Goal: Task Accomplishment & Management: Complete application form

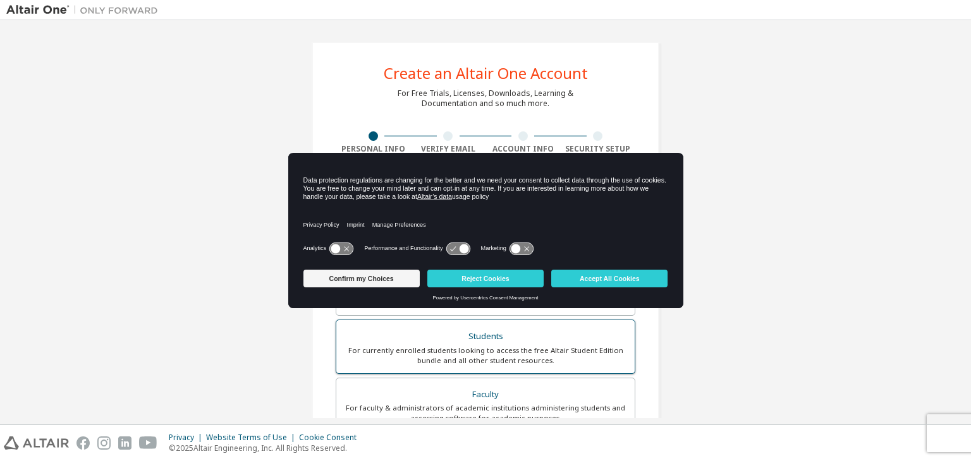
click at [532, 350] on div "For currently enrolled students looking to access the free Altair Student Editi…" at bounding box center [485, 356] width 283 height 20
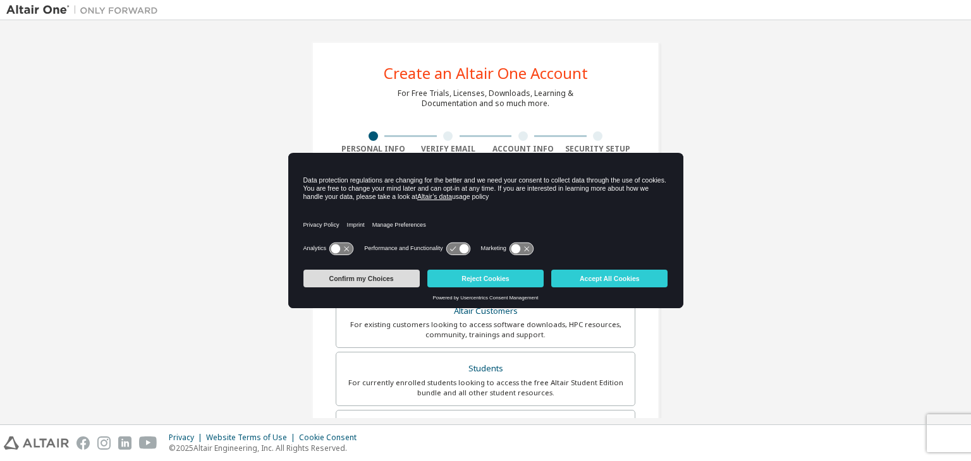
click at [387, 275] on button "Confirm my Choices" at bounding box center [361, 279] width 116 height 18
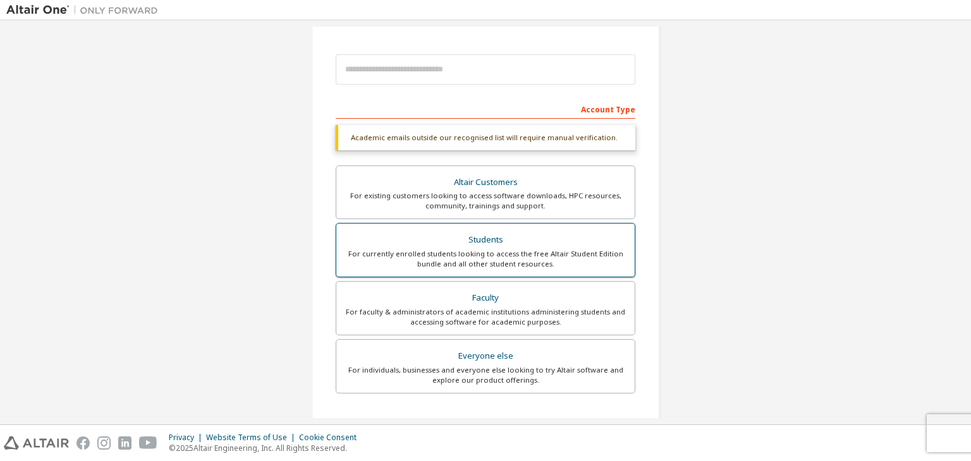
scroll to position [129, 0]
click at [487, 259] on div "For currently enrolled students looking to access the free Altair Student Editi…" at bounding box center [485, 259] width 283 height 20
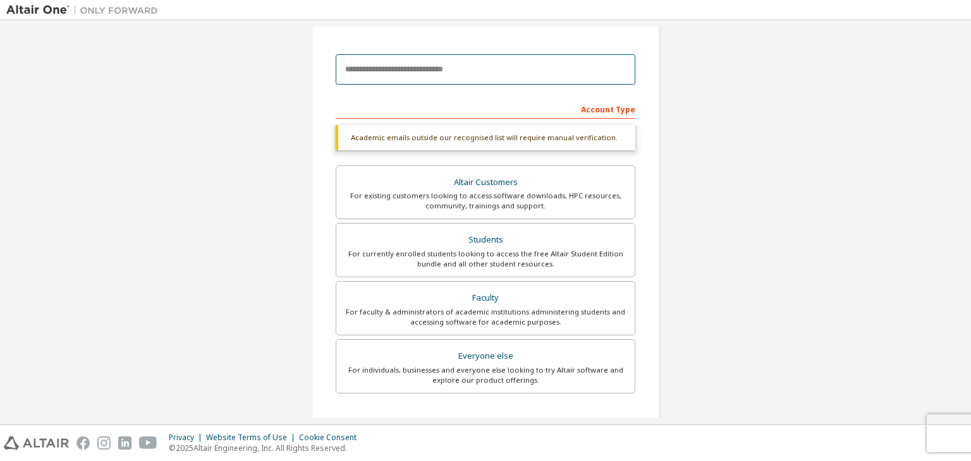
click at [449, 65] on input "email" at bounding box center [486, 69] width 300 height 30
click at [449, 75] on input "email" at bounding box center [486, 69] width 300 height 30
type input "*"
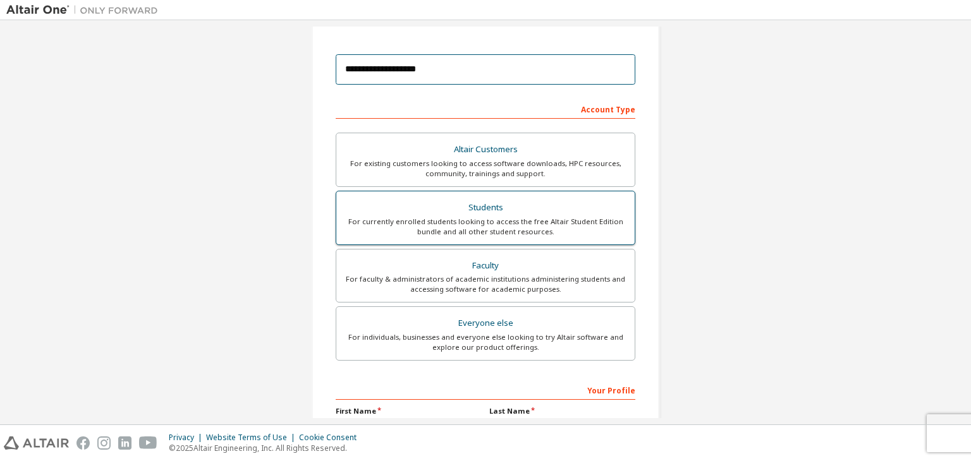
type input "**********"
click at [484, 199] on div "Students" at bounding box center [485, 208] width 283 height 18
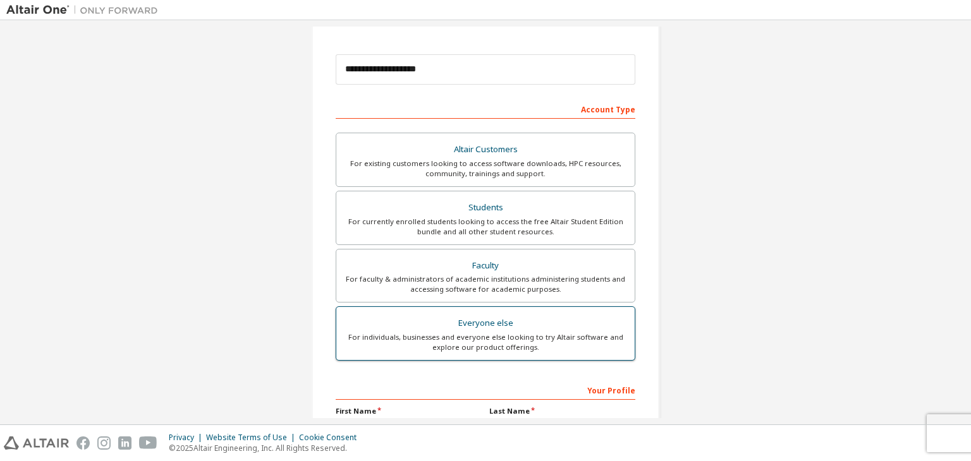
scroll to position [275, 0]
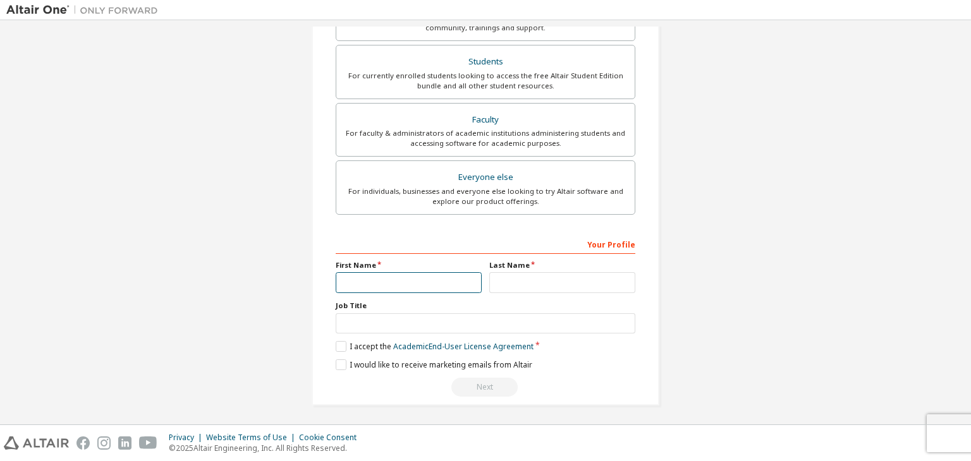
click at [468, 277] on input "text" at bounding box center [409, 282] width 146 height 21
type input "*****"
type input "****"
click at [446, 283] on input "*****" at bounding box center [409, 282] width 146 height 21
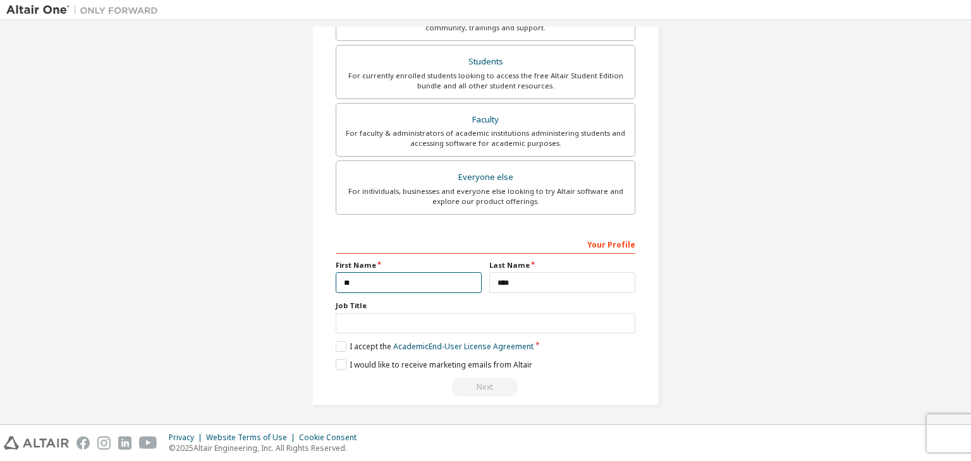
type input "*"
type input "*****"
click at [542, 272] on input "****" at bounding box center [562, 282] width 146 height 21
type input "*"
type input "****"
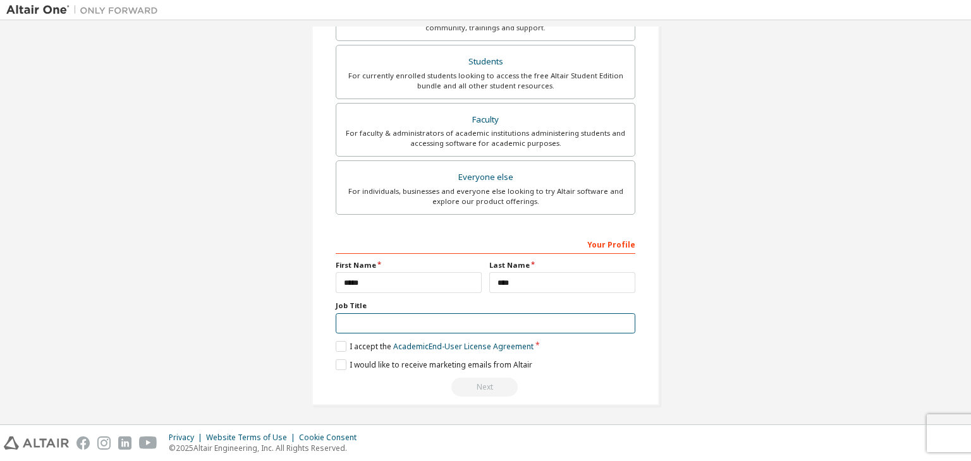
click at [489, 322] on input "text" at bounding box center [486, 324] width 300 height 21
click at [336, 347] on label "I accept the Academic End-User License Agreement" at bounding box center [435, 346] width 198 height 11
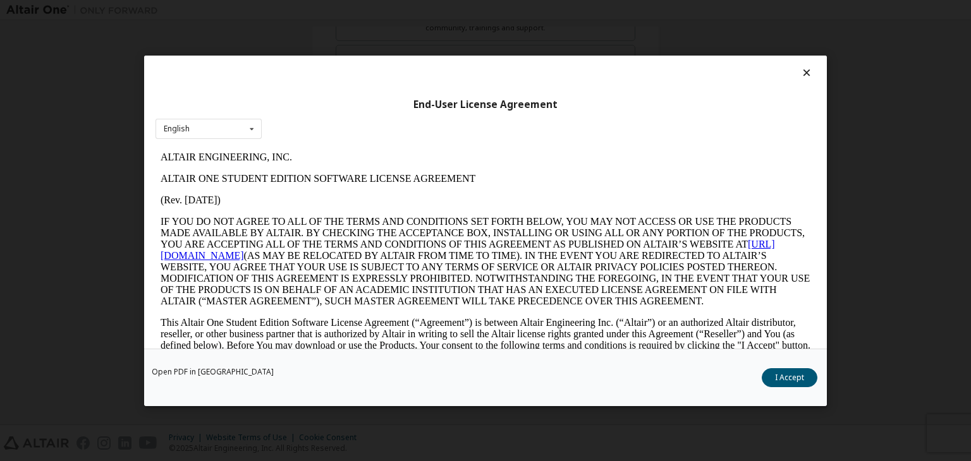
scroll to position [0, 0]
click at [470, 181] on p "ALTAIR ONE STUDENT EDITION SOFTWARE LICENSE AGREEMENT" at bounding box center [486, 178] width 650 height 11
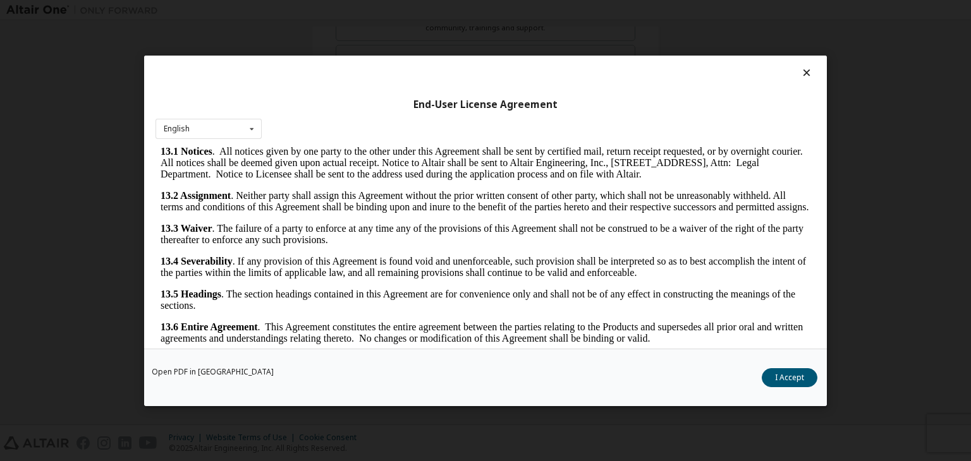
scroll to position [20, 0]
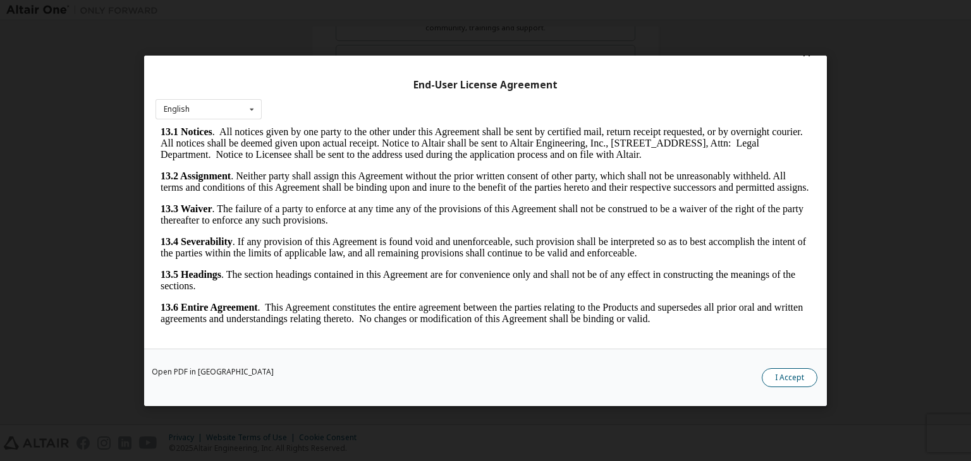
click at [793, 377] on button "I Accept" at bounding box center [790, 377] width 56 height 19
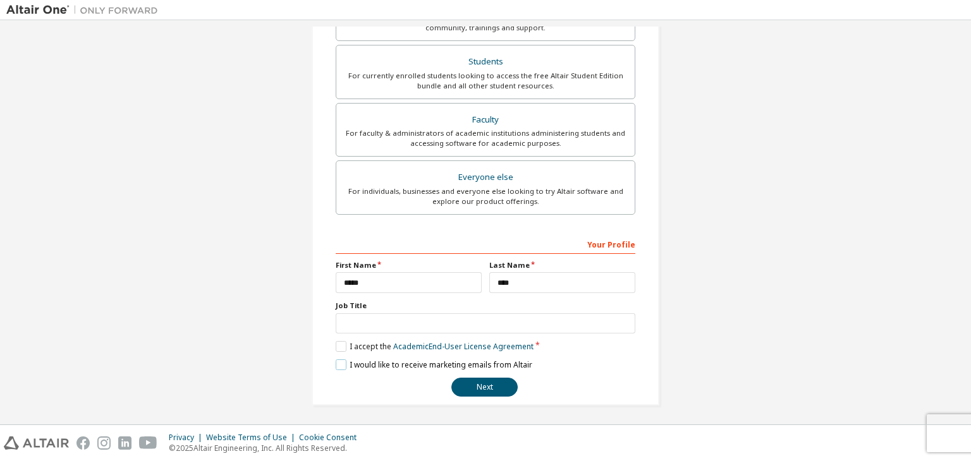
click at [341, 365] on label "I would like to receive marketing emails from Altair" at bounding box center [434, 365] width 197 height 11
click at [490, 386] on button "Next" at bounding box center [484, 387] width 66 height 19
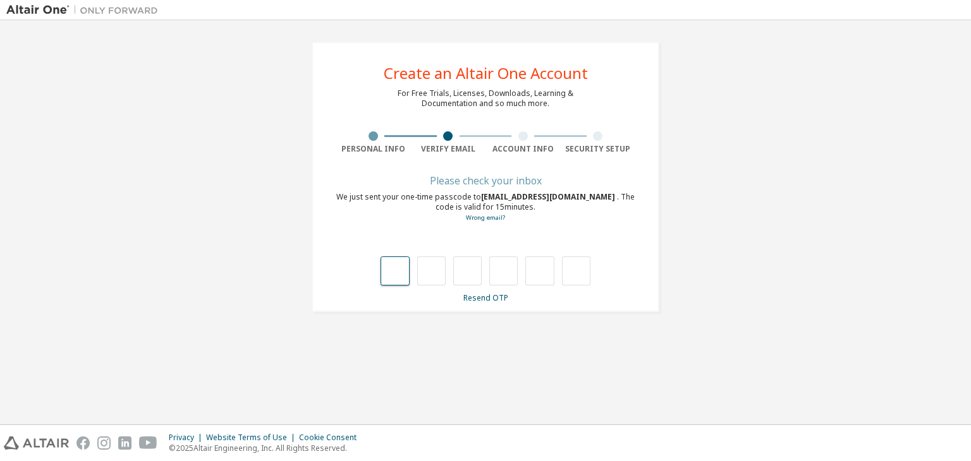
type input "*"
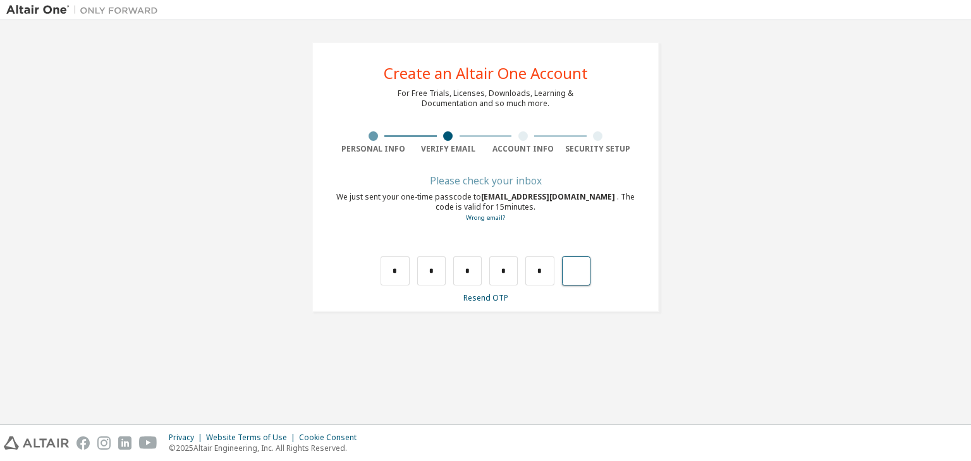
type input "*"
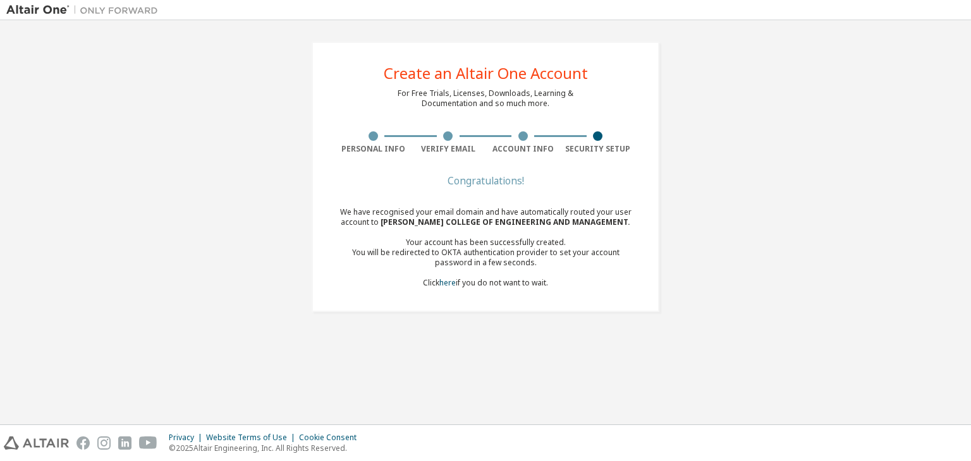
drag, startPoint x: 389, startPoint y: 256, endPoint x: 571, endPoint y: 293, distance: 186.3
click at [571, 293] on div "Congratulations! We have recognised your email domain and have automatically ro…" at bounding box center [486, 240] width 300 height 126
drag, startPoint x: 571, startPoint y: 293, endPoint x: 337, endPoint y: 210, distance: 248.7
click at [337, 210] on div "Congratulations! We have recognised your email domain and have automatically ro…" at bounding box center [486, 240] width 300 height 126
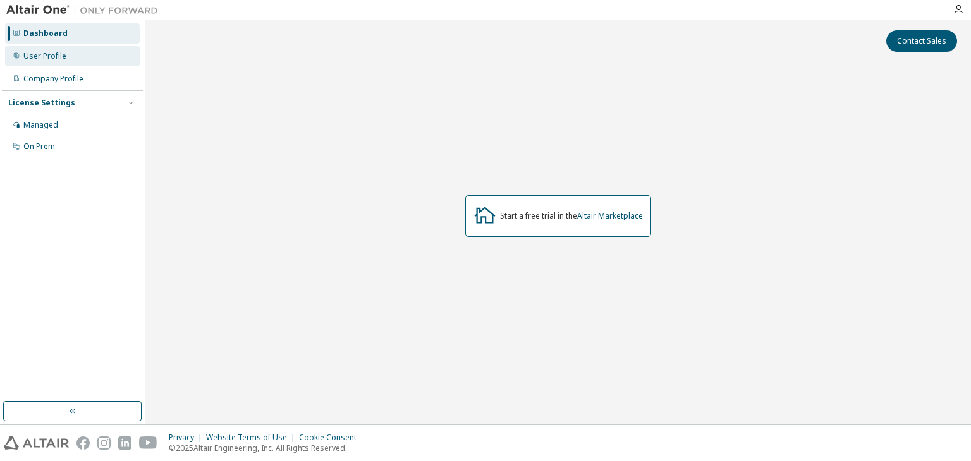
click at [59, 58] on div "User Profile" at bounding box center [44, 56] width 43 height 10
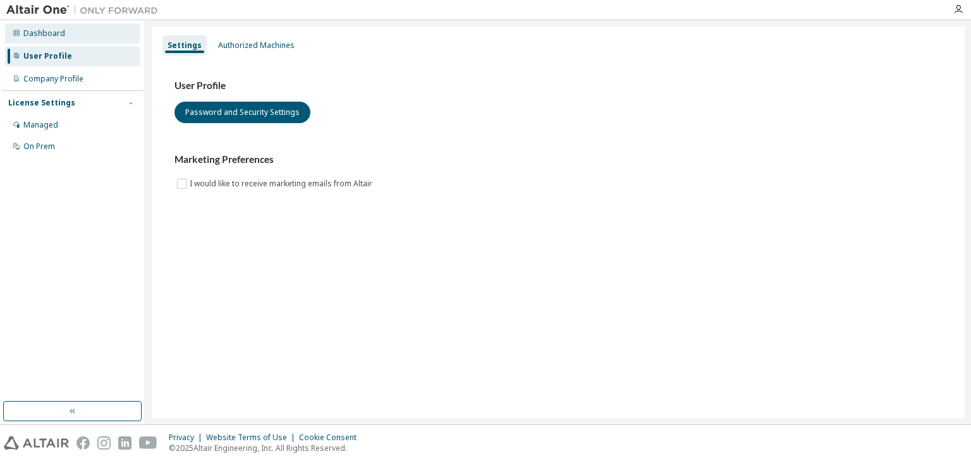
click at [76, 38] on div "Dashboard" at bounding box center [72, 33] width 135 height 20
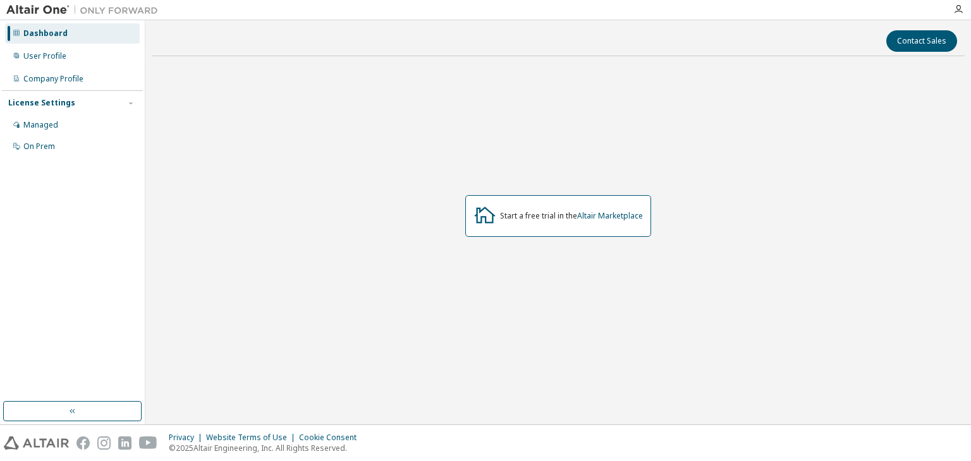
click at [959, 16] on div at bounding box center [958, 9] width 25 height 19
click at [958, 7] on icon "button" at bounding box center [958, 9] width 10 height 10
